Goal: Transaction & Acquisition: Purchase product/service

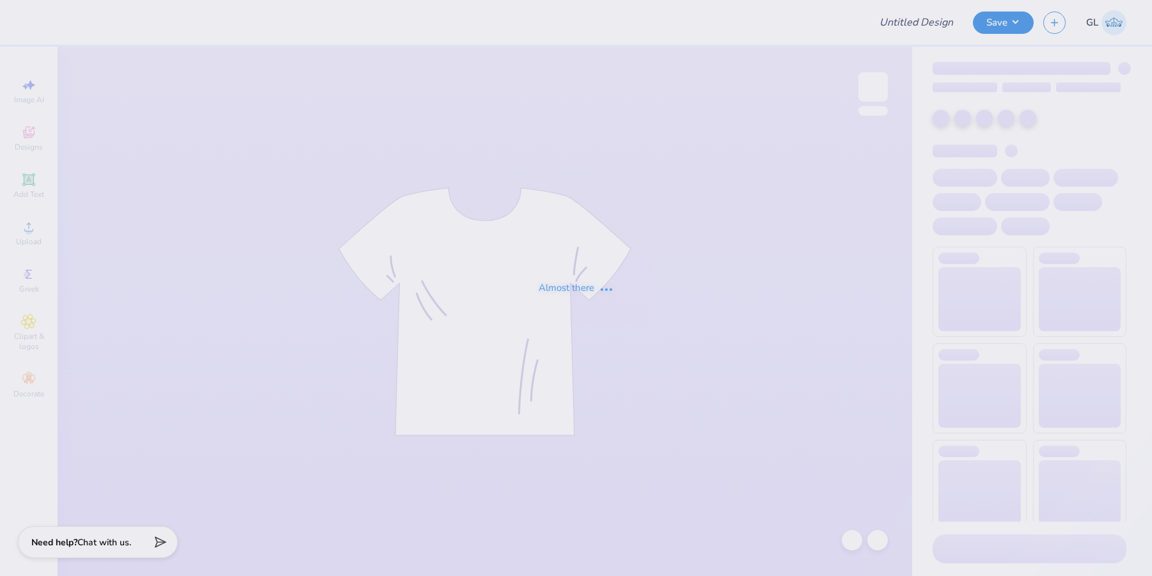
type input "Rush"
type input "24"
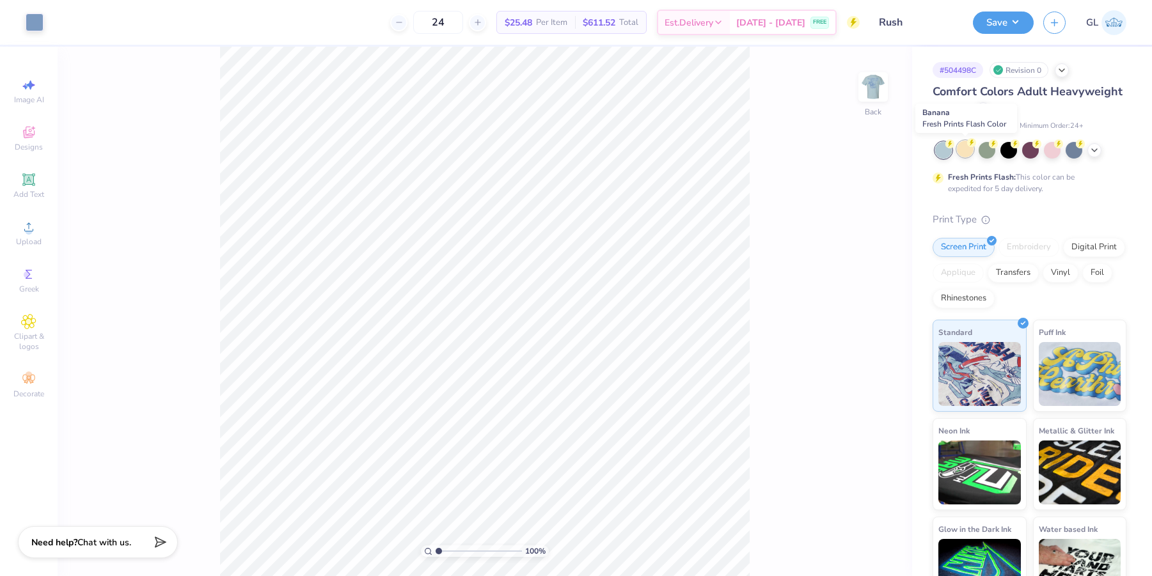
click at [967, 146] on icon at bounding box center [971, 142] width 9 height 9
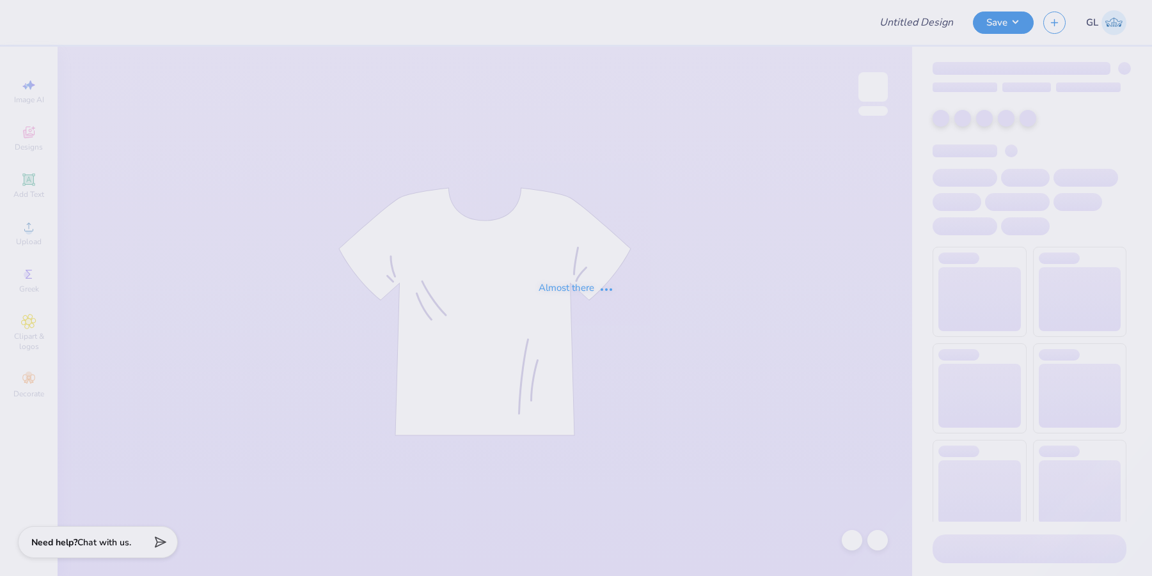
type input "Rush"
type input "24"
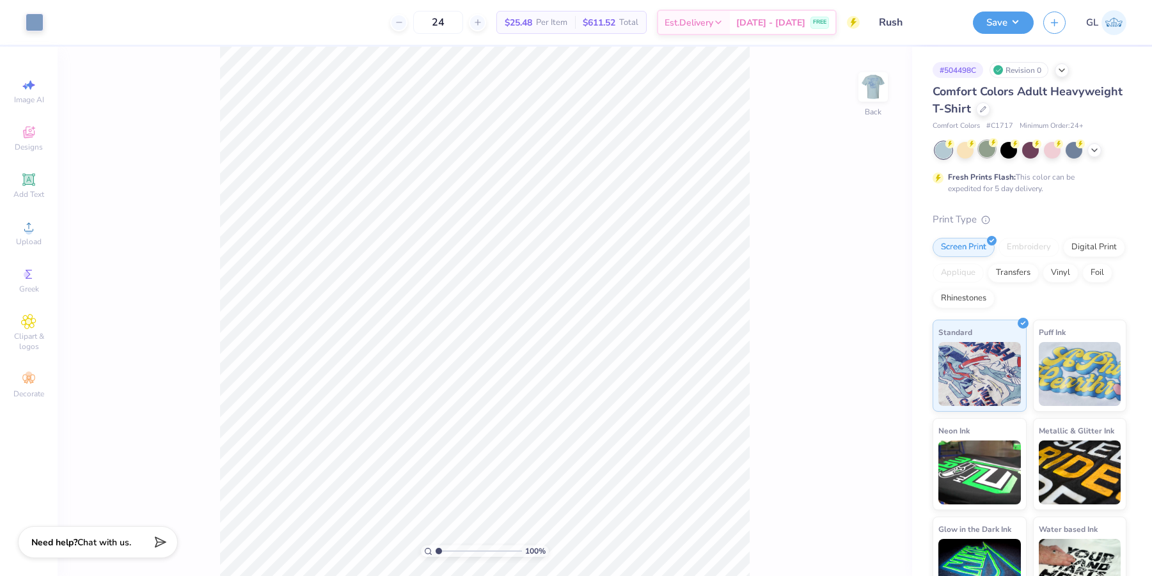
click at [991, 154] on div at bounding box center [987, 149] width 17 height 17
click at [985, 154] on div at bounding box center [987, 149] width 17 height 17
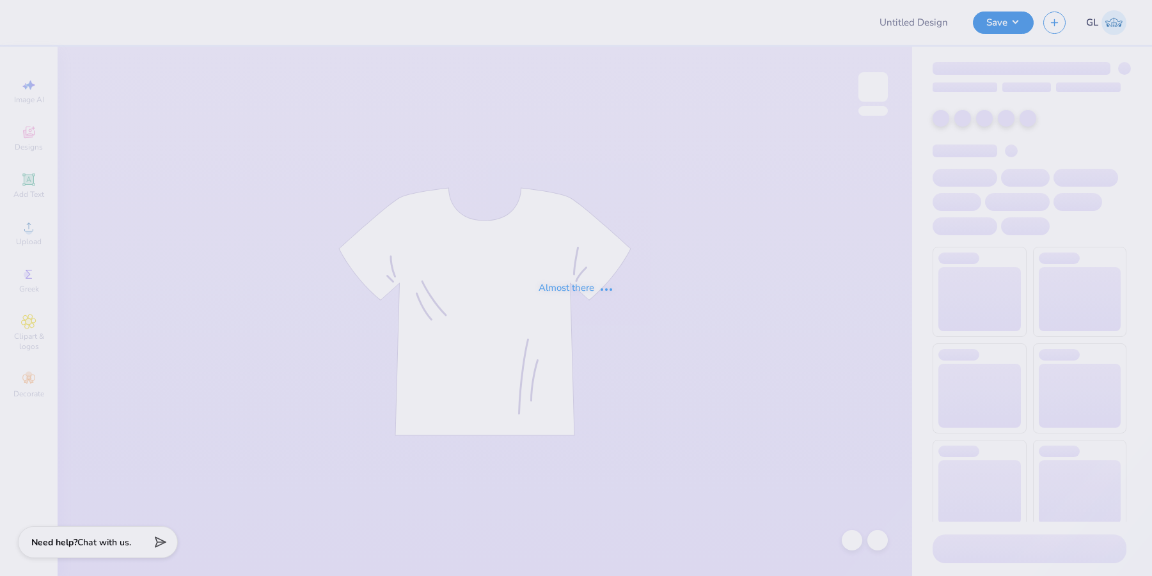
type input "Rush"
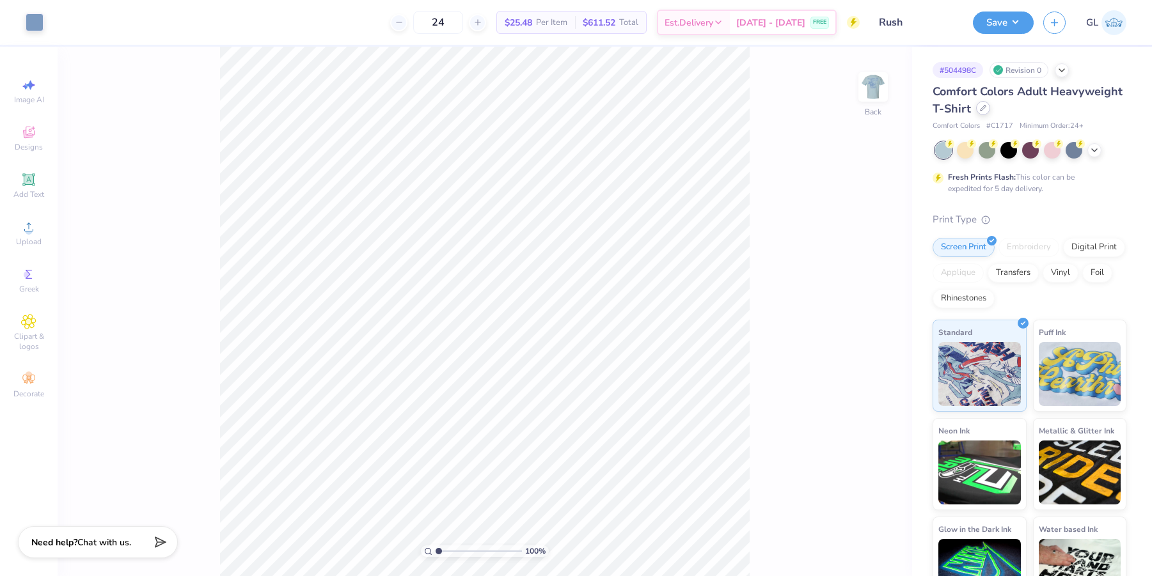
click at [987, 105] on icon at bounding box center [983, 108] width 6 height 6
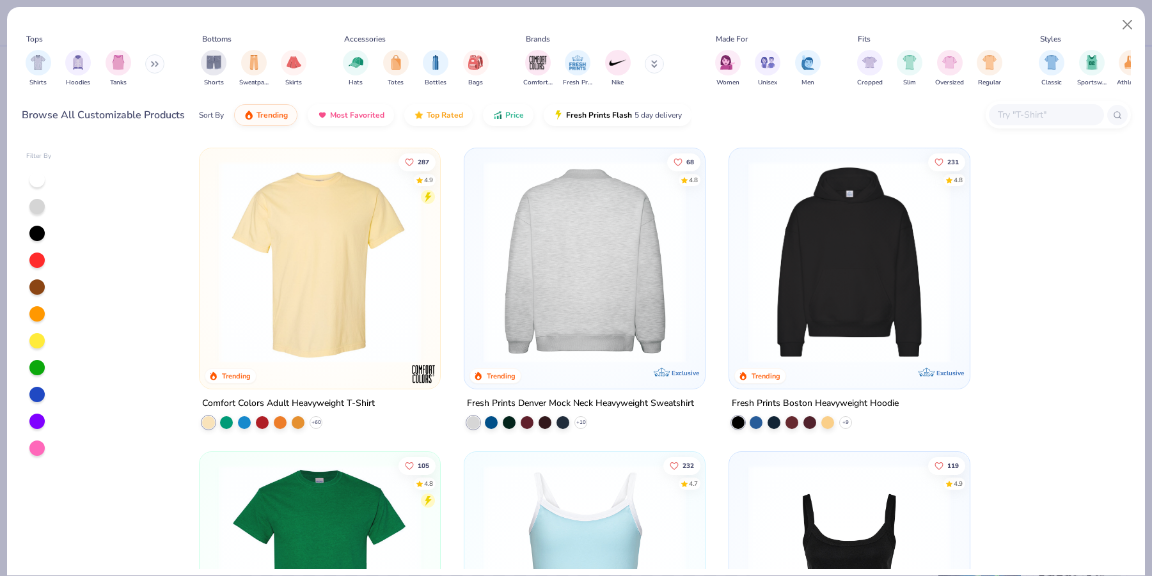
click at [614, 266] on img at bounding box center [584, 262] width 215 height 202
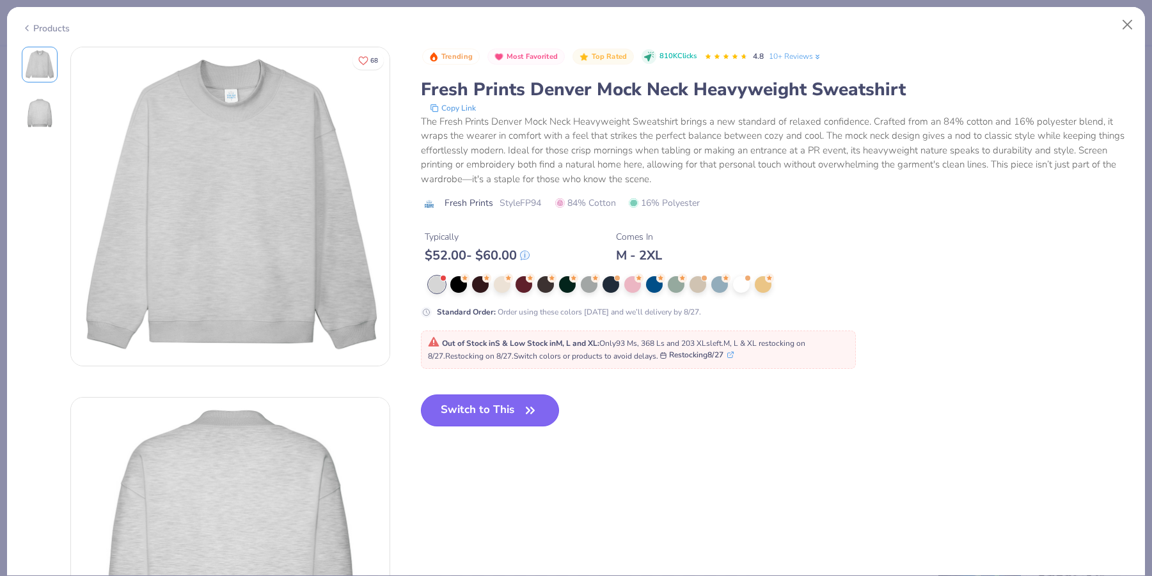
click at [534, 416] on icon "button" at bounding box center [530, 411] width 18 height 18
type input "50"
click at [481, 415] on button "Switch to This" at bounding box center [490, 411] width 139 height 32
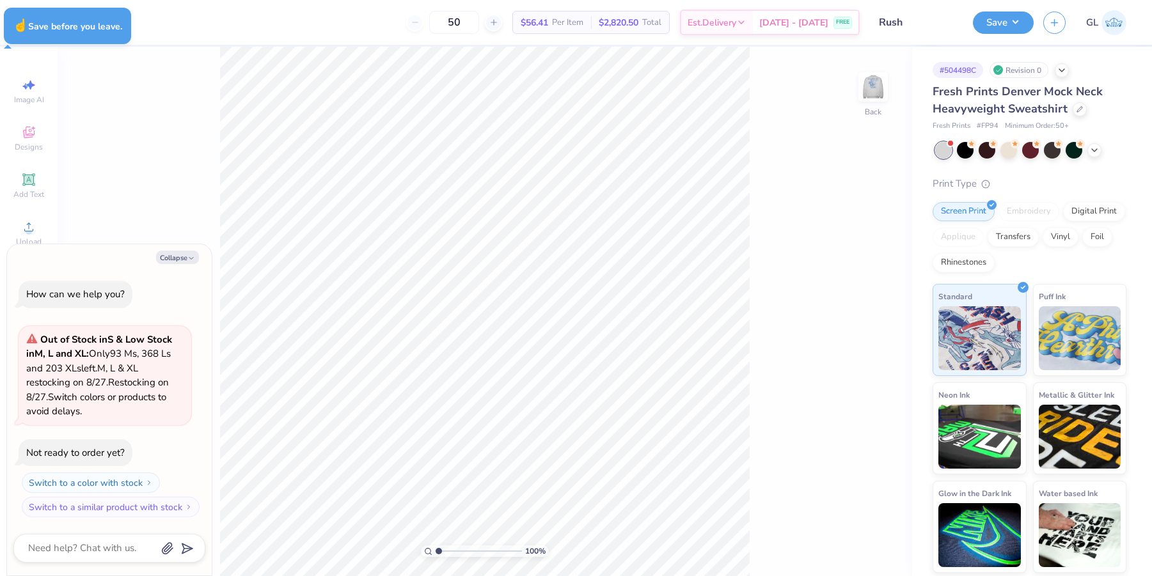
type textarea "x"
